Goal: Information Seeking & Learning: Learn about a topic

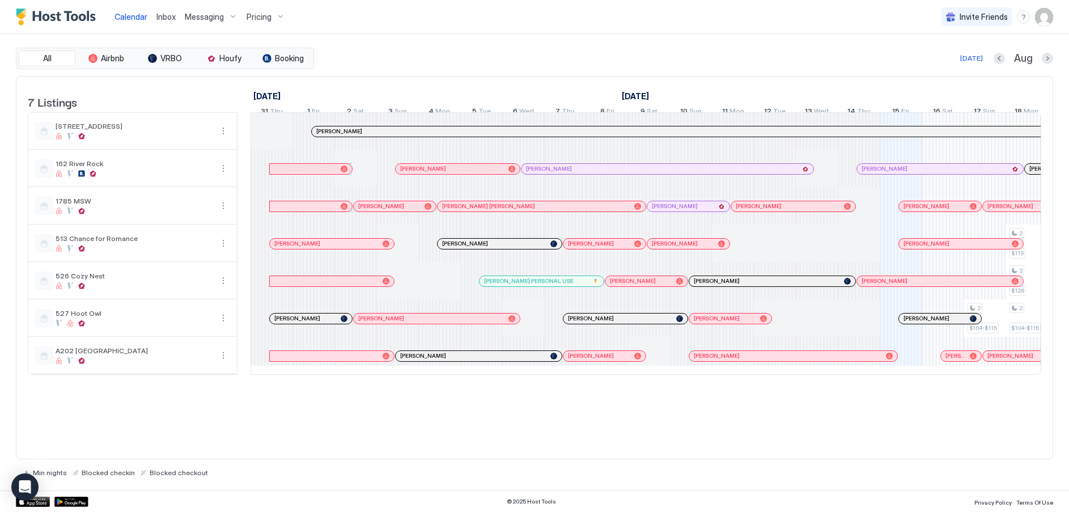
scroll to position [0, 397]
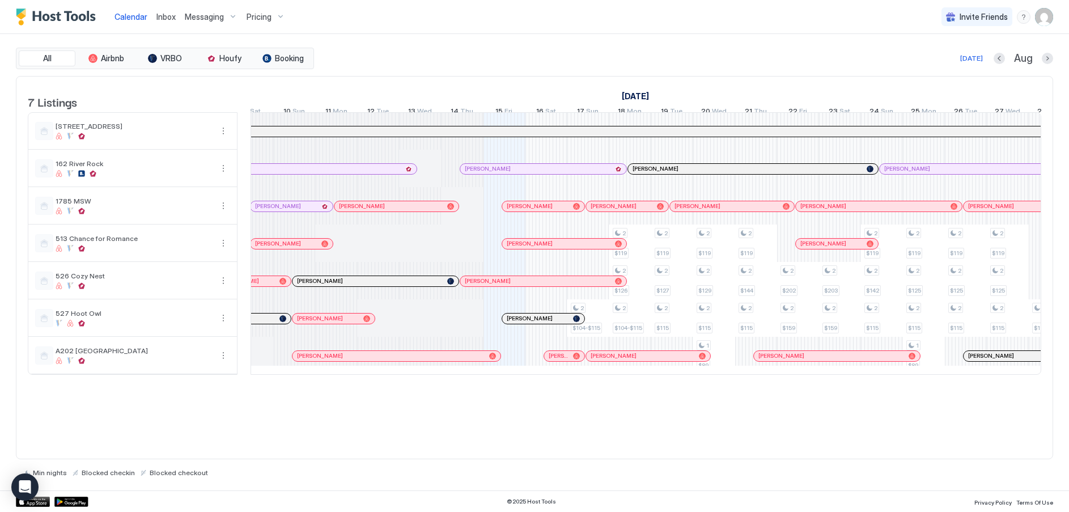
click at [267, 12] on span "Pricing" at bounding box center [258, 17] width 25 height 10
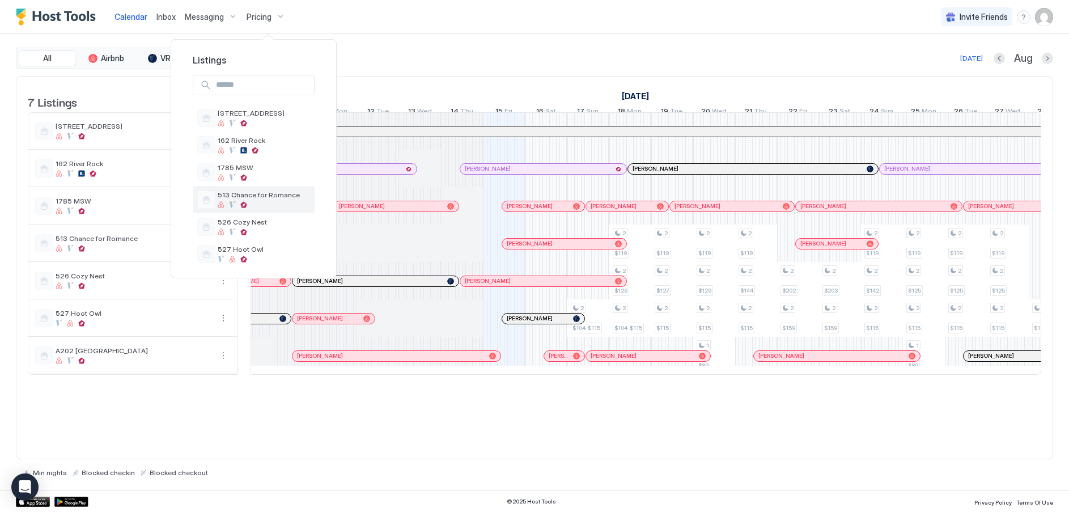
click at [230, 197] on span "513 Chance for Romance" at bounding box center [264, 194] width 92 height 8
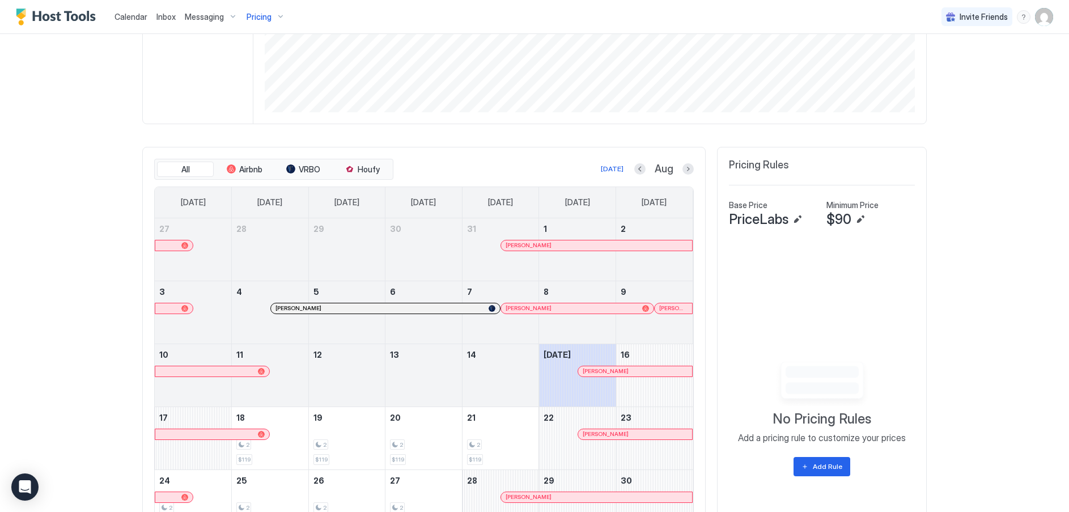
scroll to position [283, 0]
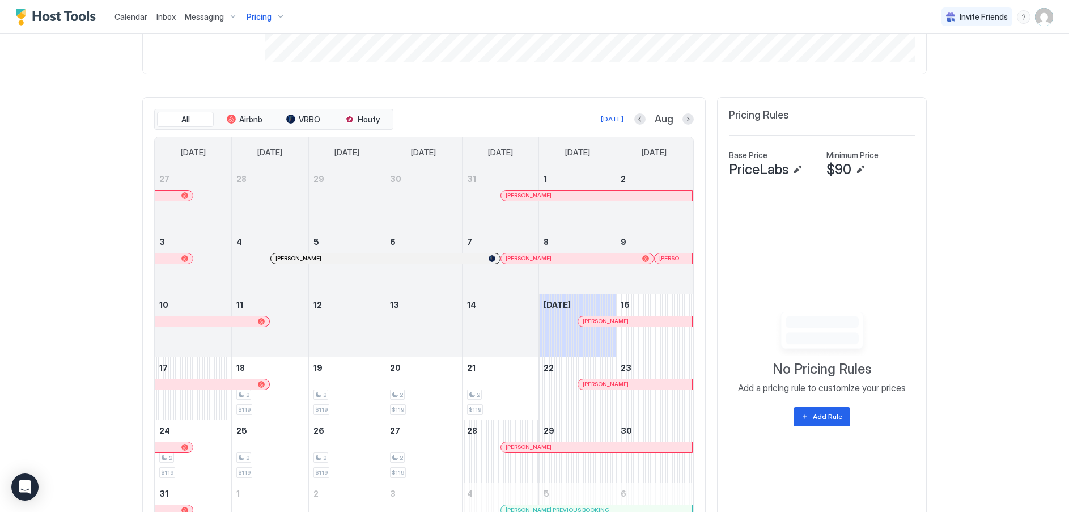
click at [686, 120] on button "Next month" at bounding box center [687, 118] width 11 height 11
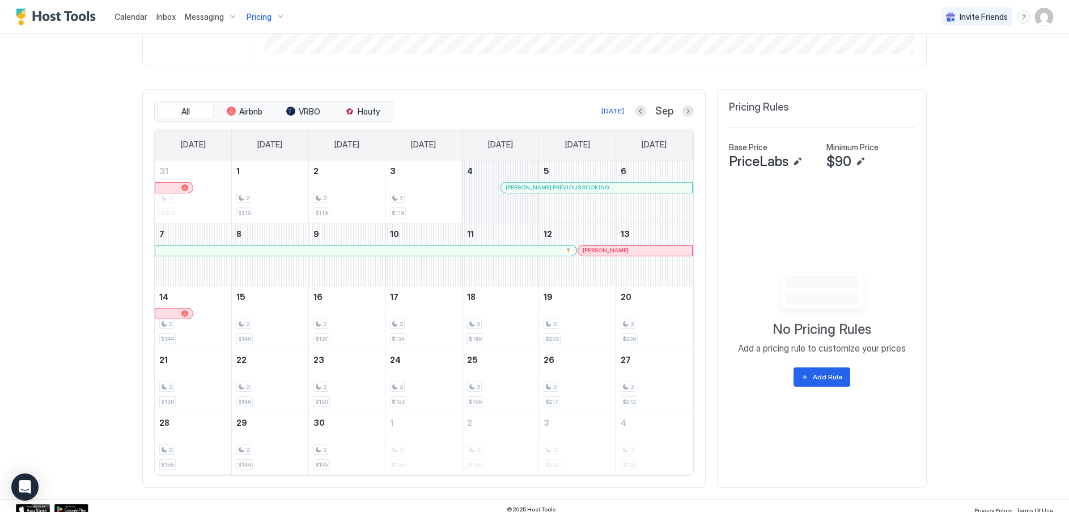
scroll to position [299, 0]
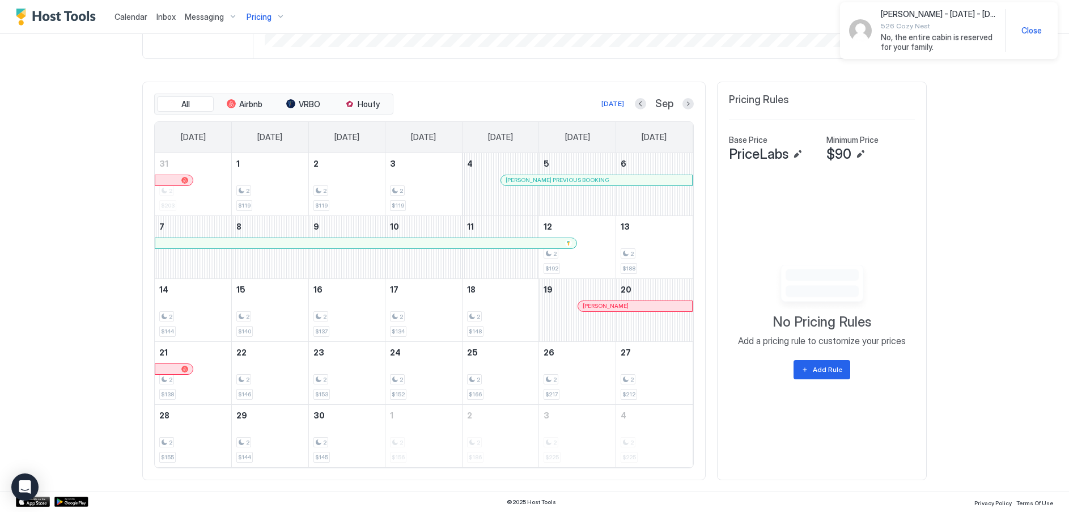
click at [266, 20] on span "Pricing" at bounding box center [258, 17] width 25 height 10
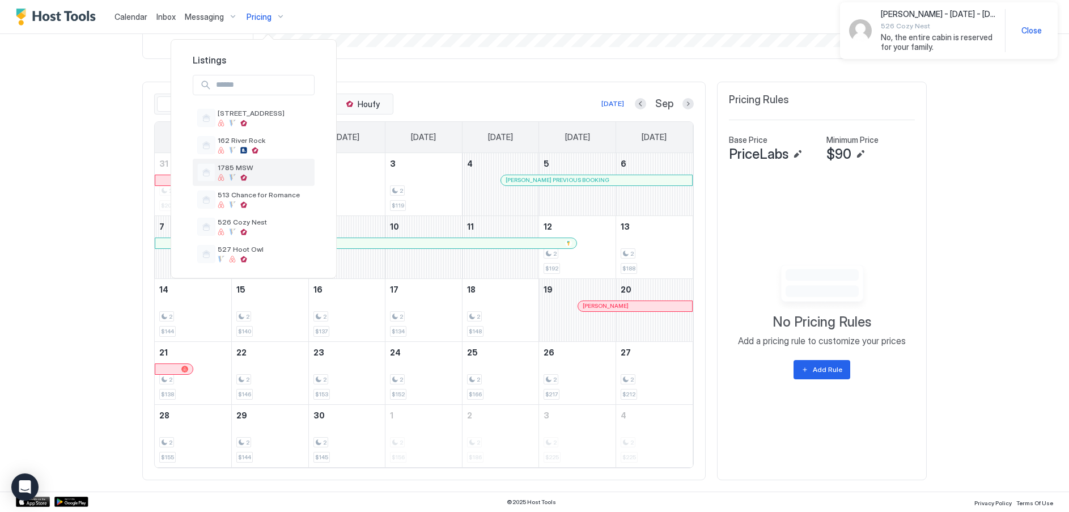
click at [238, 172] on span "1785 MSW" at bounding box center [264, 167] width 92 height 8
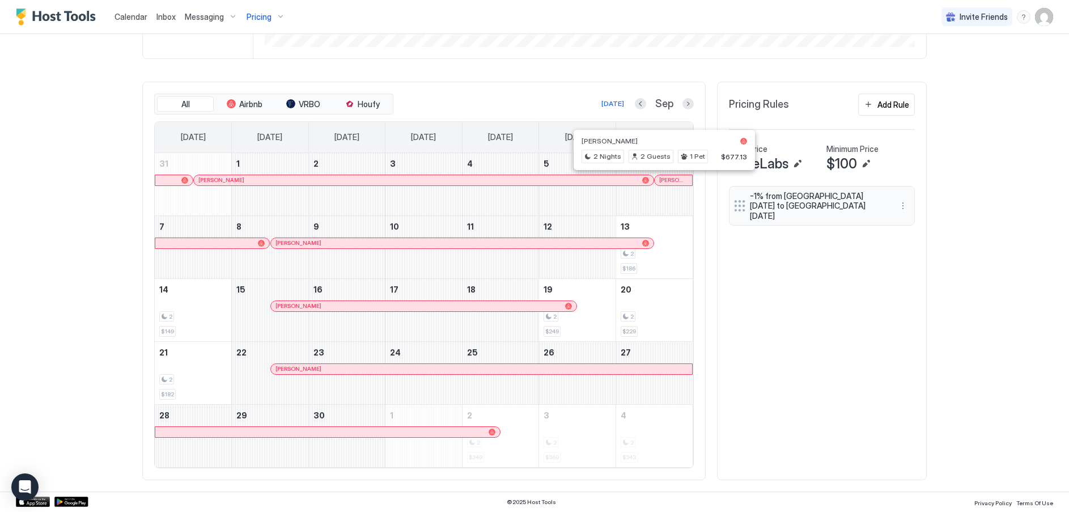
click at [661, 179] on div at bounding box center [665, 180] width 9 height 9
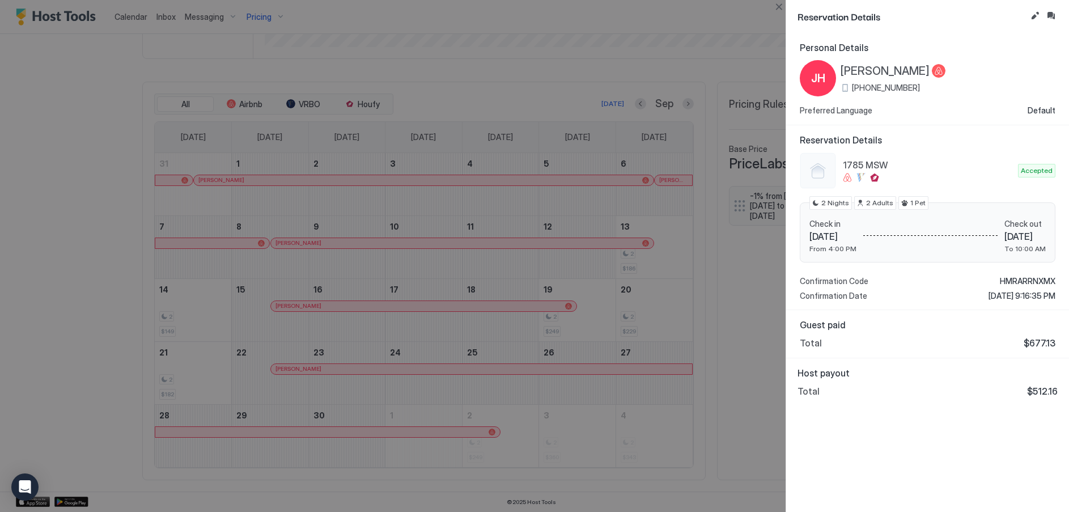
click at [54, 182] on div at bounding box center [534, 256] width 1069 height 512
click at [776, 1] on button "Close" at bounding box center [779, 7] width 14 height 14
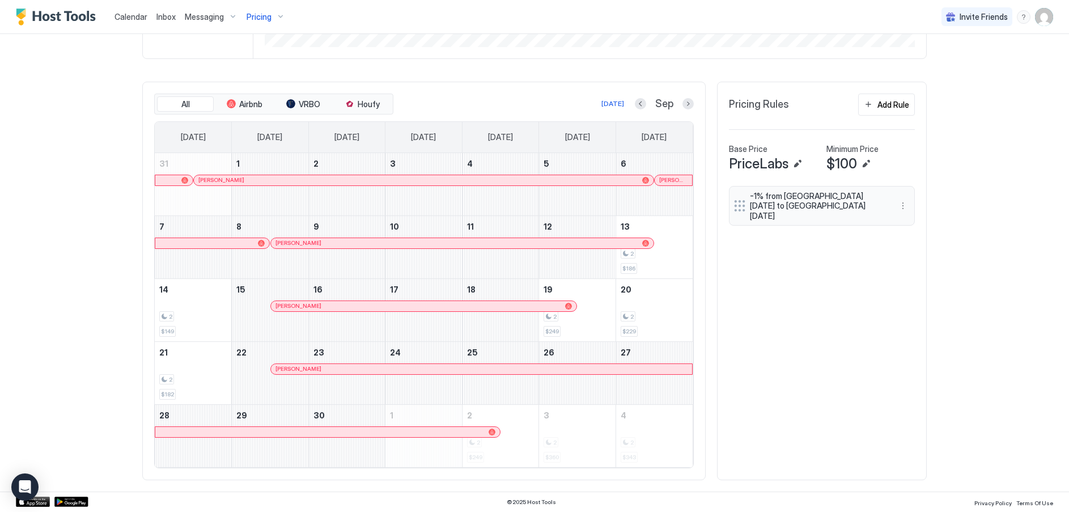
click at [129, 19] on span "Calendar" at bounding box center [130, 17] width 33 height 10
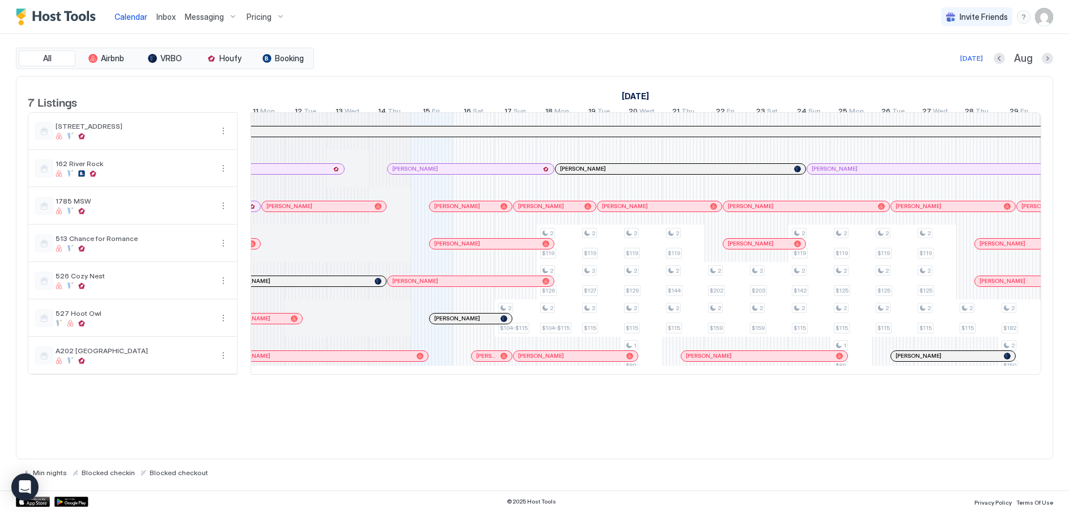
scroll to position [0, 418]
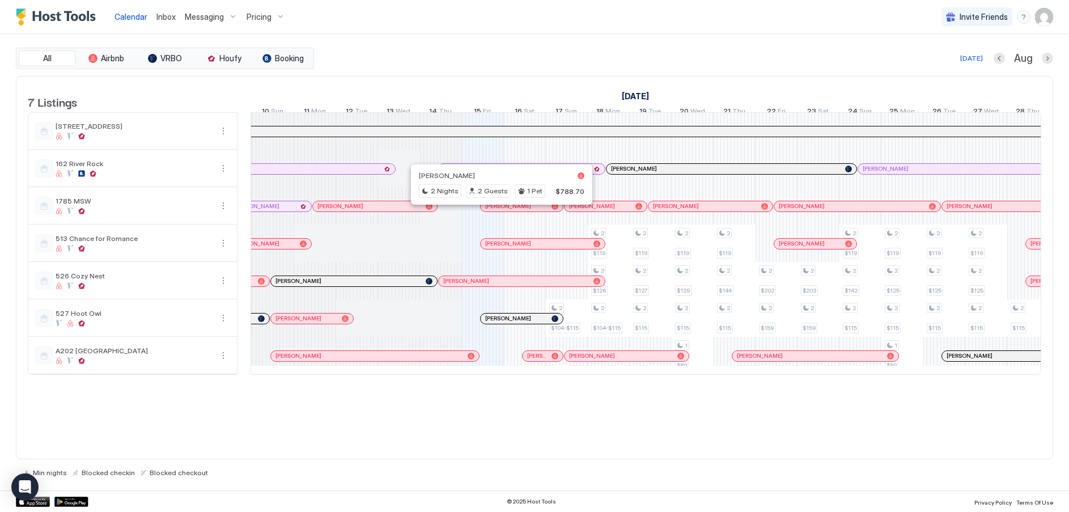
click at [500, 211] on div at bounding box center [499, 206] width 9 height 9
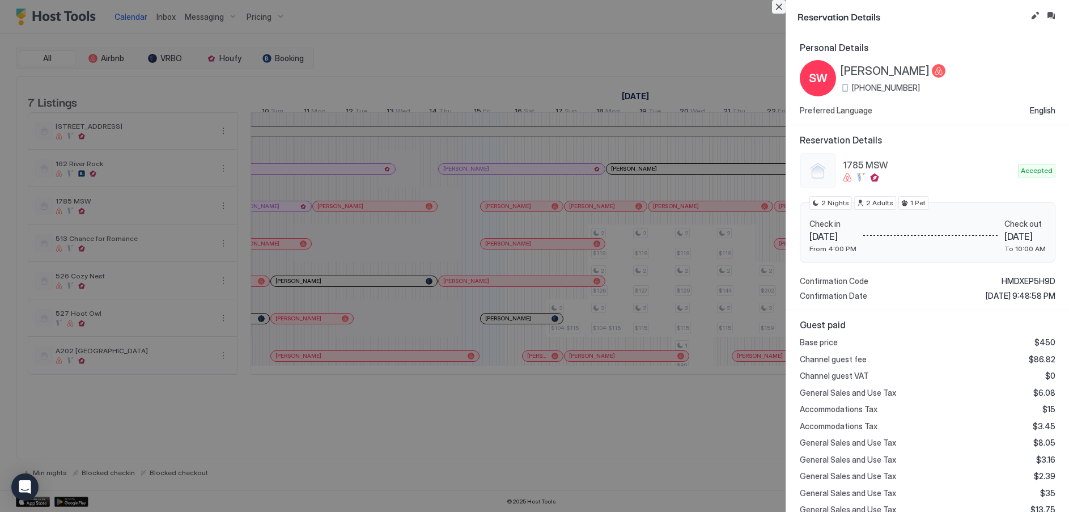
click at [781, 8] on button "Close" at bounding box center [779, 7] width 14 height 14
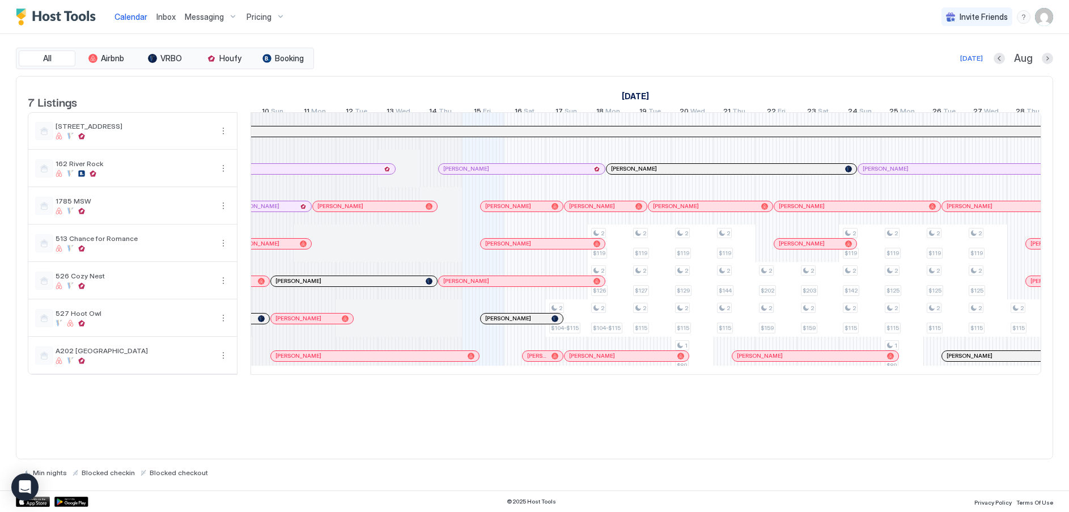
click at [492, 173] on div at bounding box center [492, 168] width 9 height 9
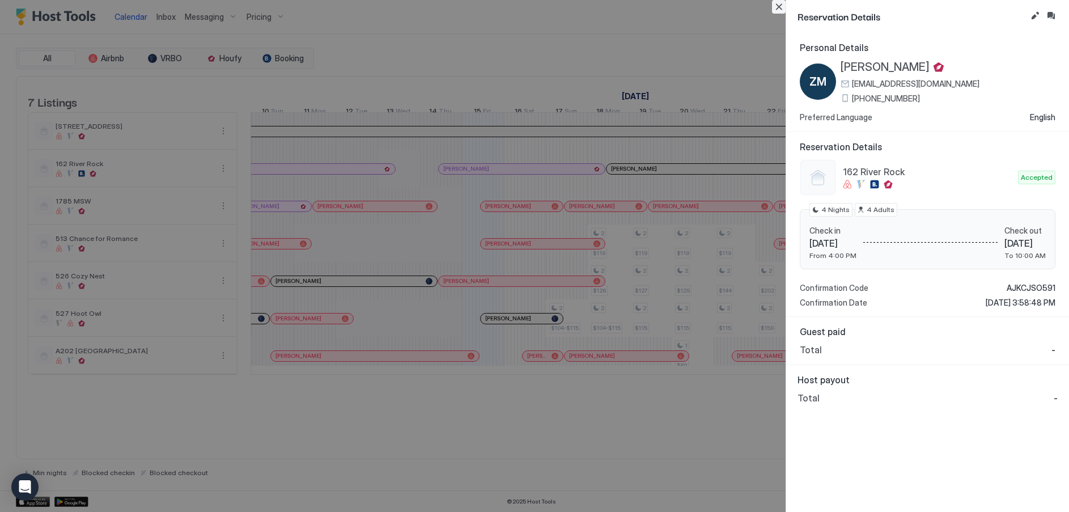
click at [776, 2] on button "Close" at bounding box center [779, 7] width 14 height 14
